Goal: Information Seeking & Learning: Learn about a topic

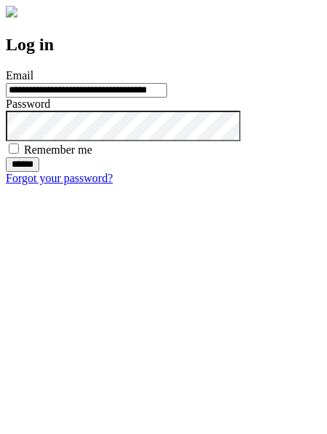
type input "**********"
click at [39, 172] on input "******" at bounding box center [22, 164] width 33 height 15
